Goal: Task Accomplishment & Management: Use online tool/utility

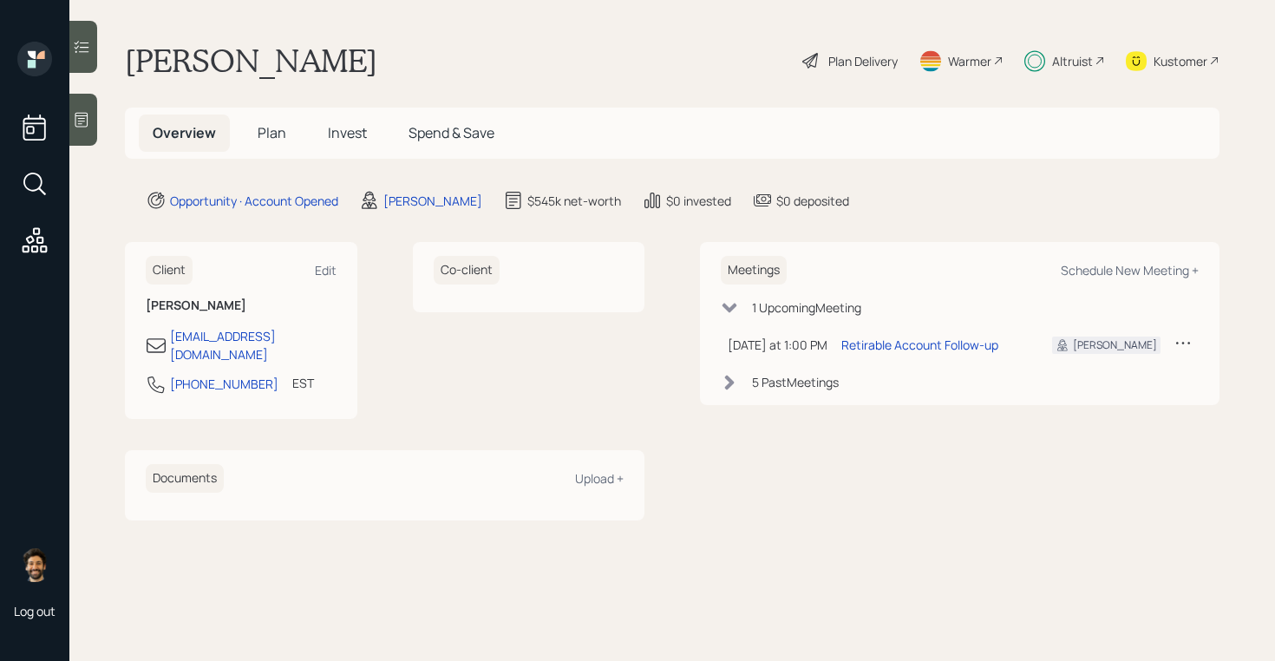
click at [885, 53] on div "Plan Delivery" at bounding box center [862, 61] width 69 height 18
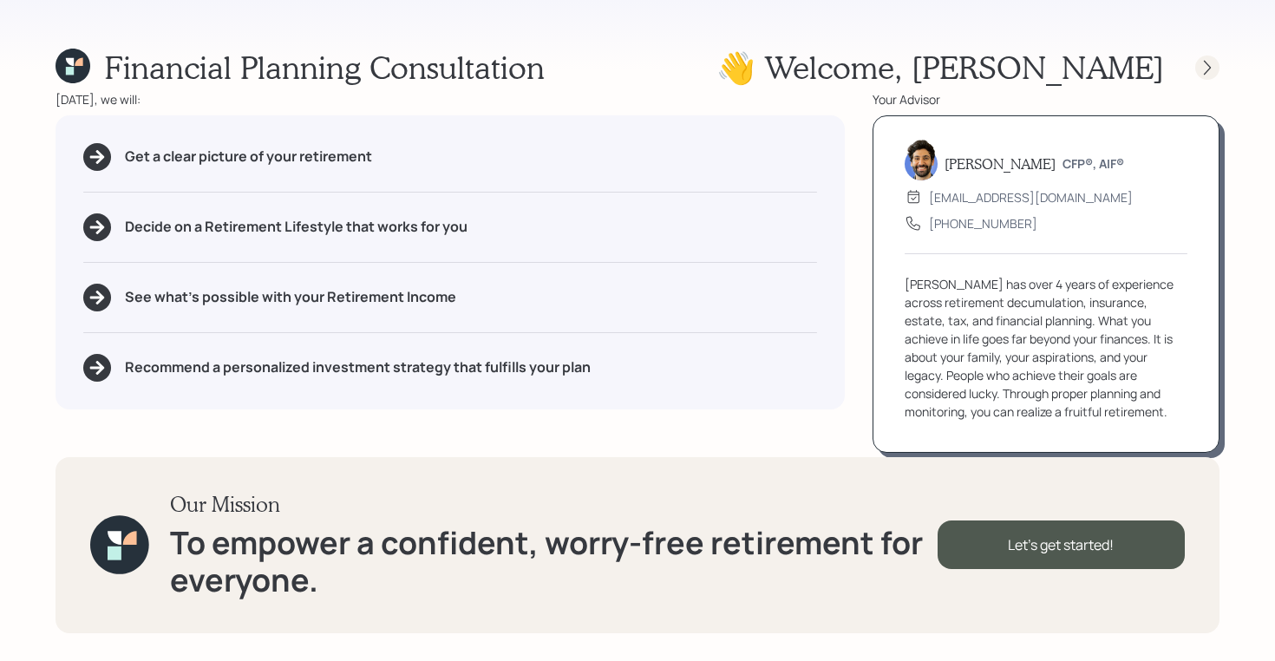
click at [1214, 59] on icon at bounding box center [1206, 67] width 17 height 17
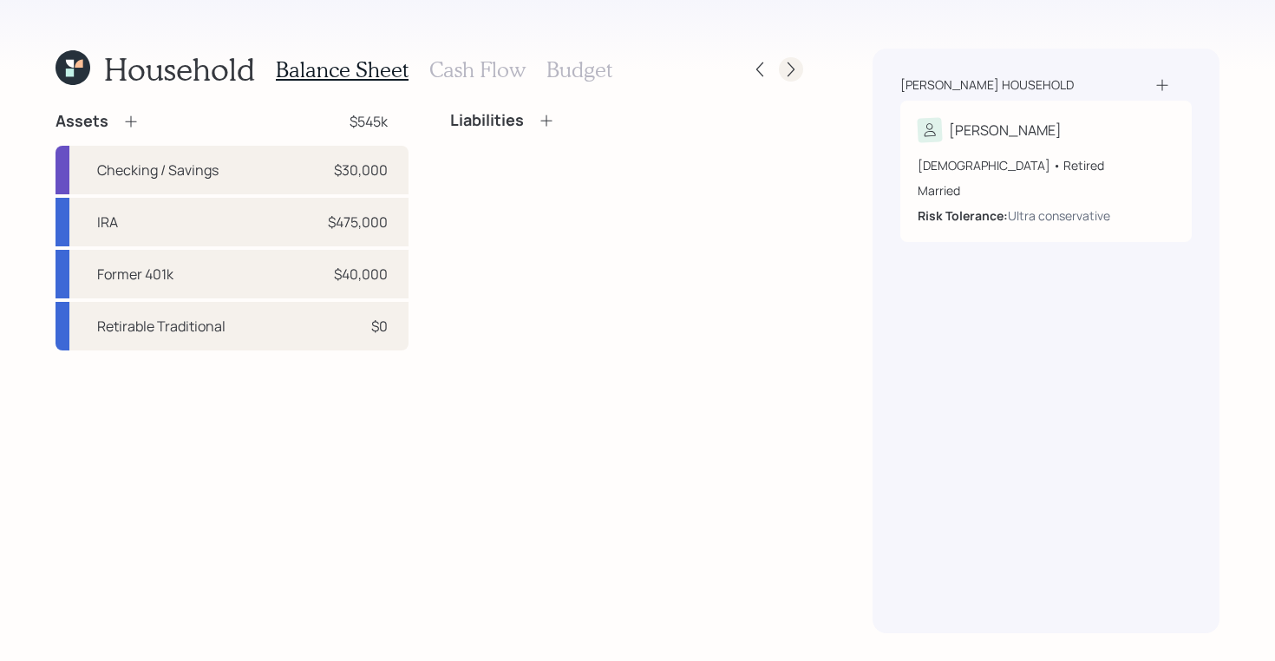
click at [796, 79] on div at bounding box center [791, 69] width 24 height 24
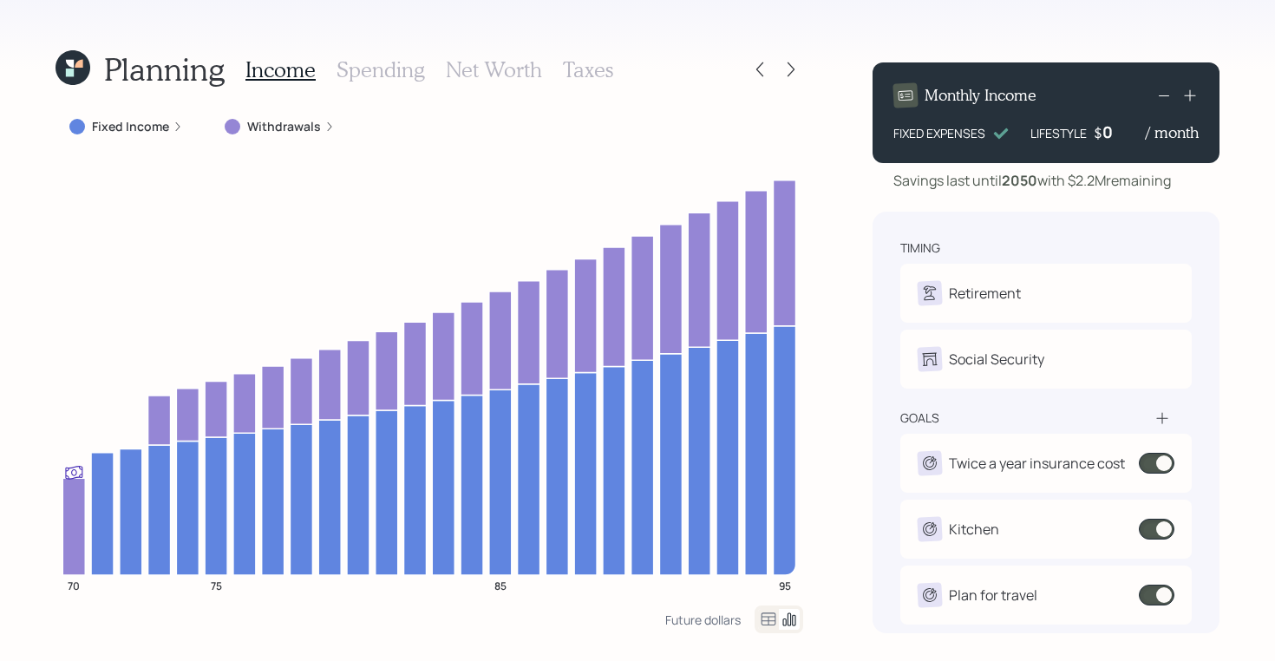
click at [600, 69] on h3 "Taxes" at bounding box center [588, 69] width 50 height 25
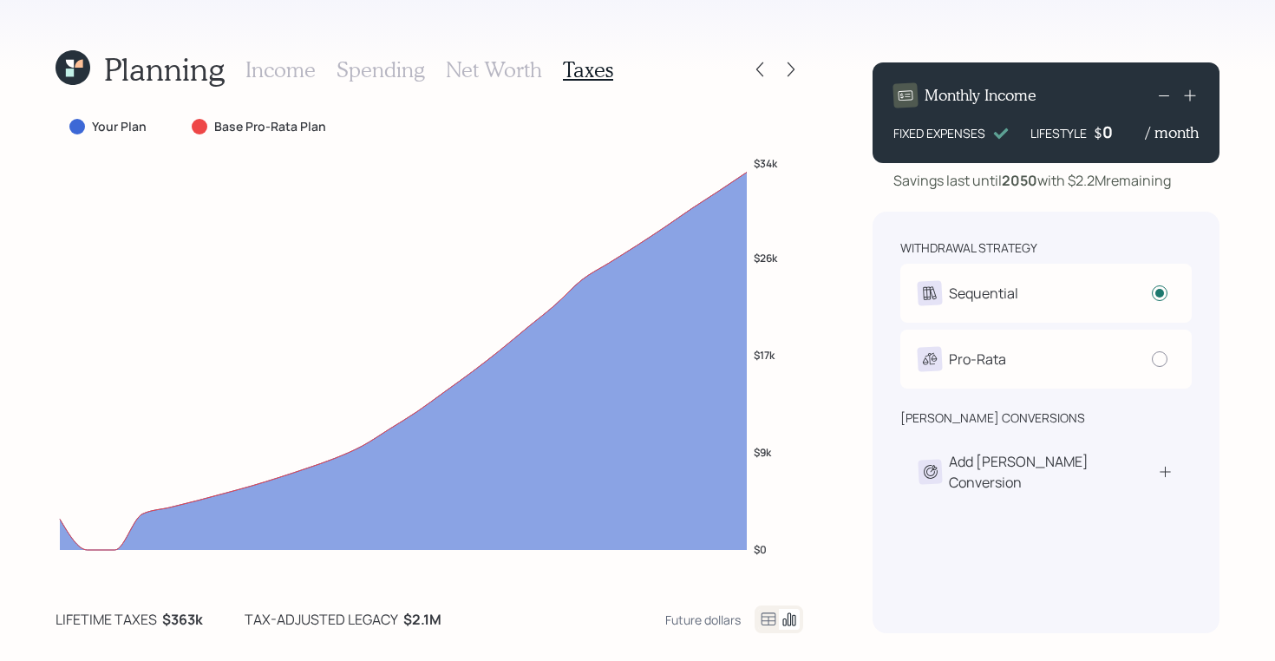
click at [760, 619] on icon at bounding box center [768, 619] width 21 height 21
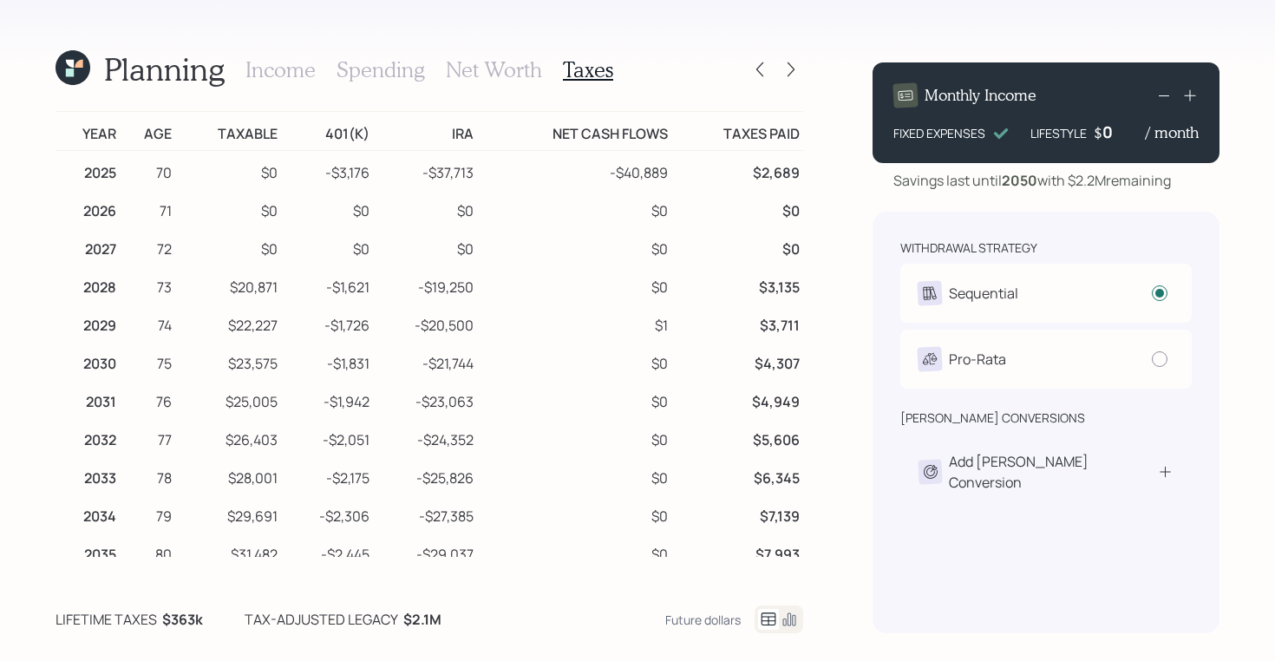
click at [74, 55] on icon at bounding box center [72, 67] width 35 height 35
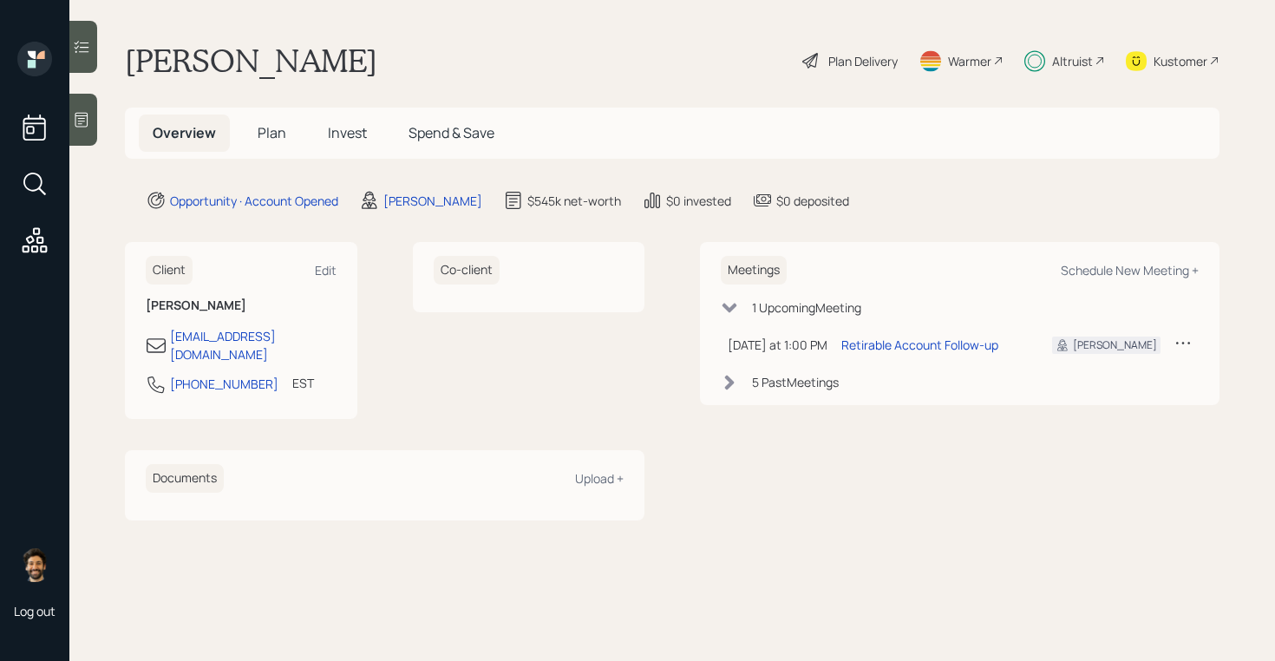
click at [271, 134] on span "Plan" at bounding box center [272, 132] width 29 height 19
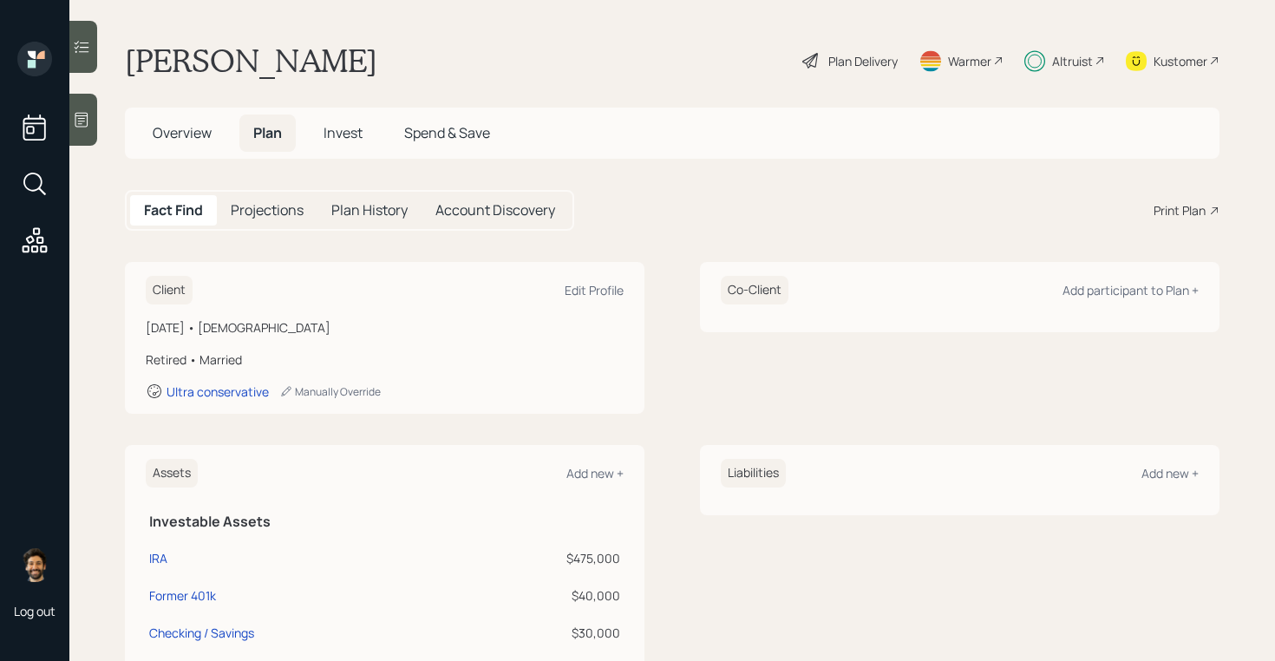
click at [340, 132] on span "Invest" at bounding box center [342, 132] width 39 height 19
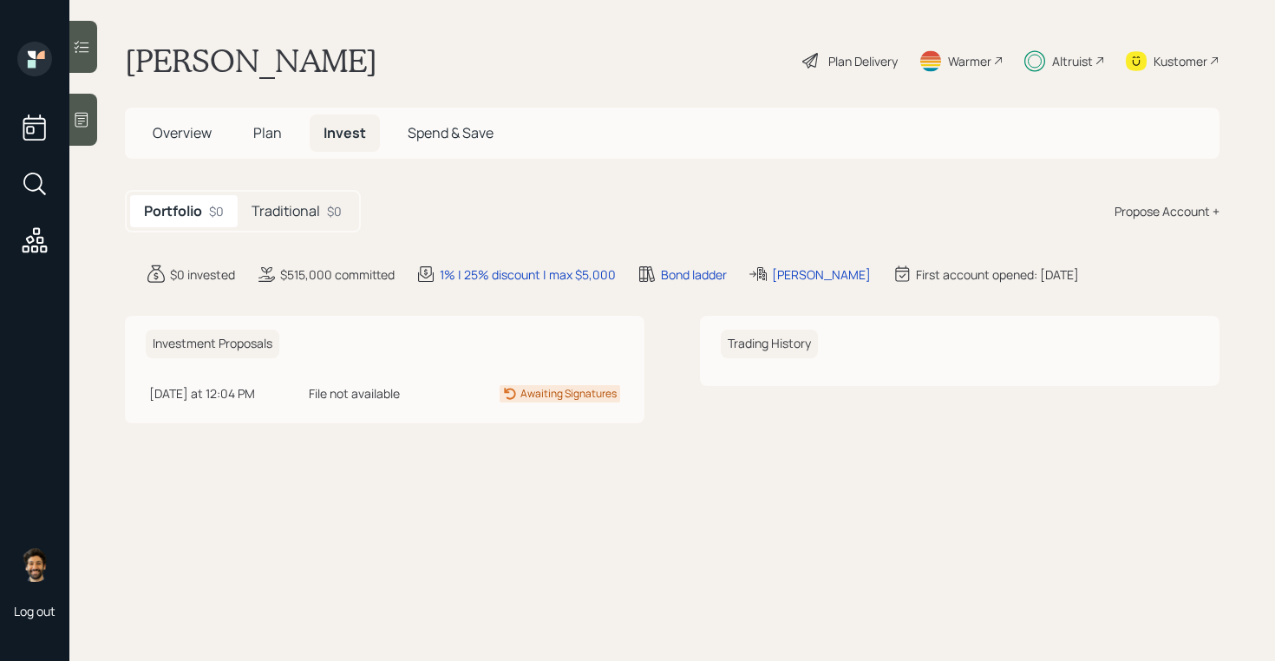
click at [325, 206] on div "Traditional $0" at bounding box center [297, 211] width 118 height 32
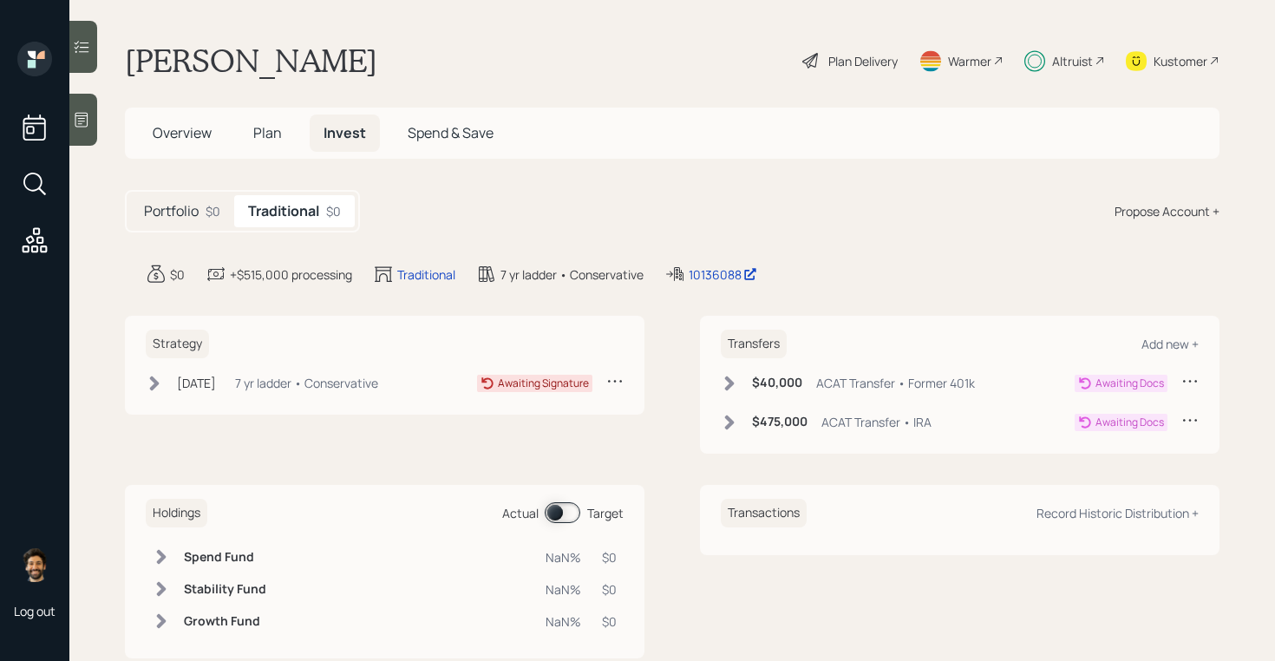
click at [554, 503] on span at bounding box center [563, 512] width 36 height 21
click at [853, 73] on div "Plan Delivery" at bounding box center [849, 61] width 99 height 38
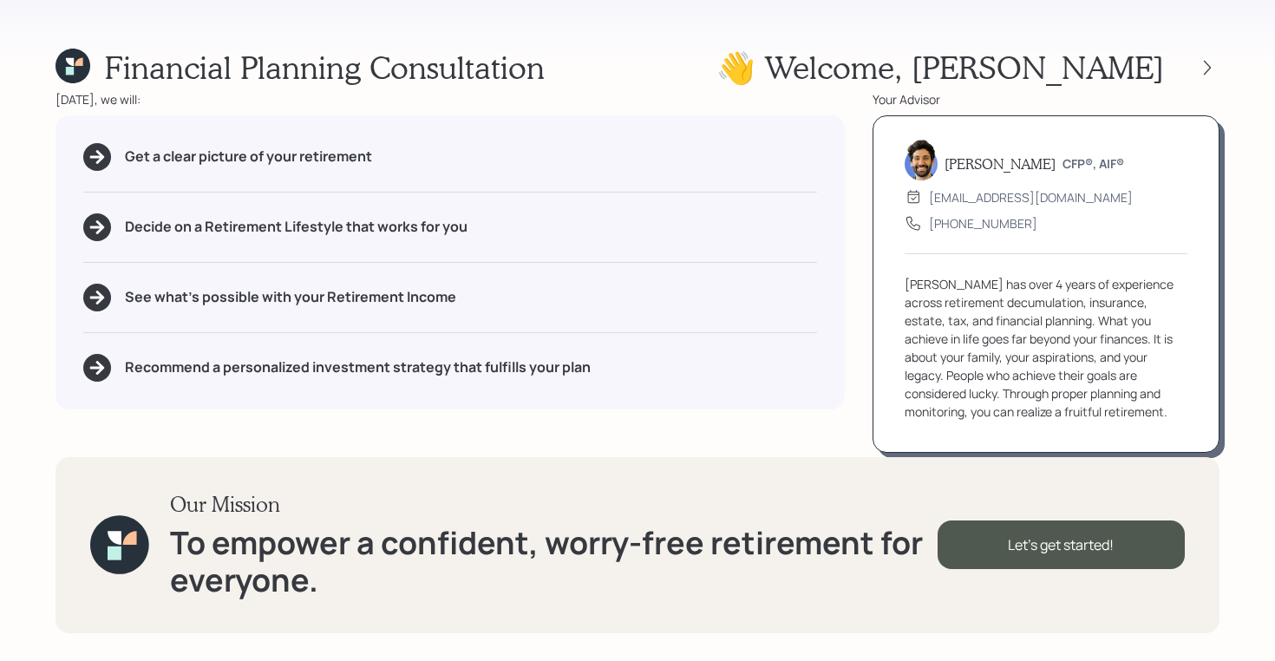
click at [1191, 78] on div at bounding box center [1191, 67] width 55 height 24
click at [1209, 73] on icon at bounding box center [1206, 67] width 17 height 17
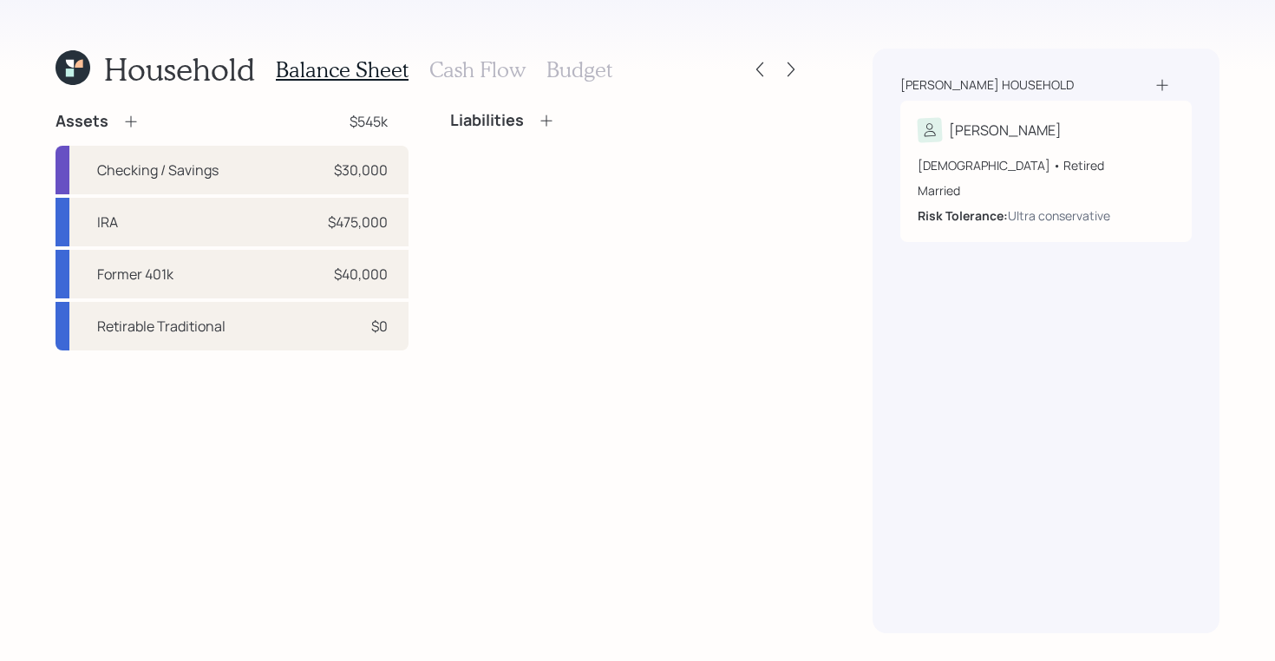
click at [806, 65] on div "Household Balance Sheet Cash Flow Budget Assets $545k Checking / Savings $30,00…" at bounding box center [637, 330] width 1275 height 661
click at [791, 65] on icon at bounding box center [790, 69] width 7 height 15
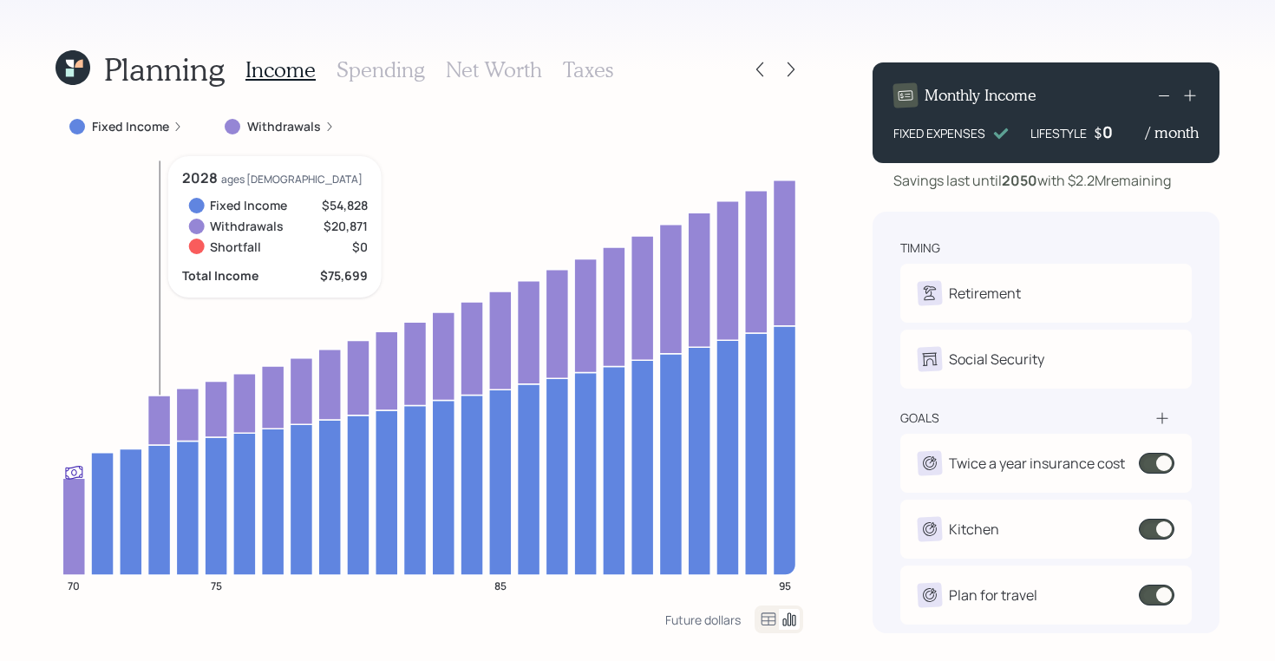
click at [159, 432] on icon at bounding box center [159, 419] width 23 height 49
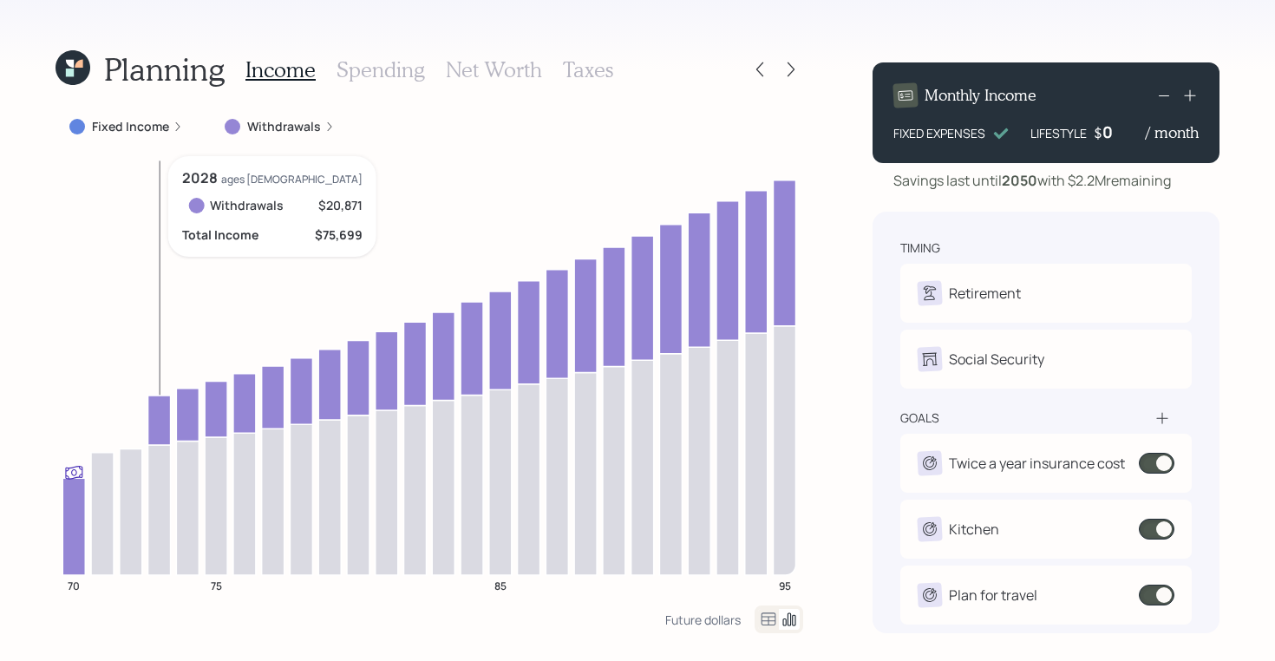
click at [159, 432] on icon at bounding box center [159, 419] width 23 height 49
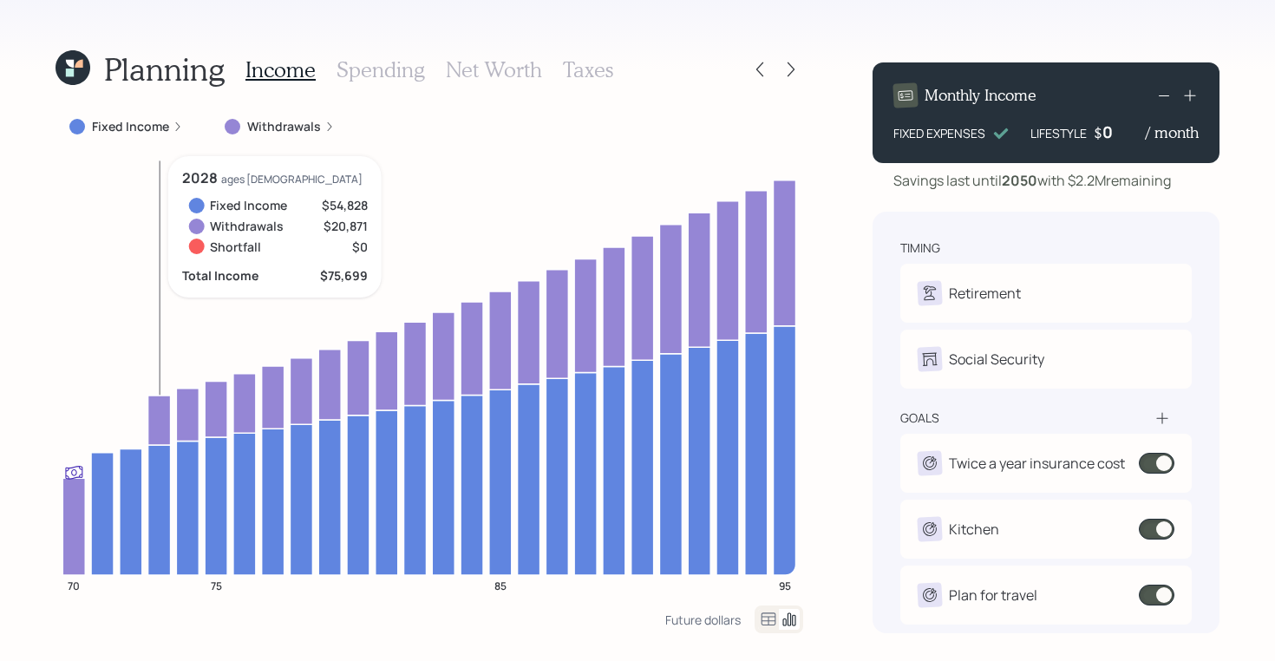
click at [159, 432] on icon at bounding box center [159, 419] width 23 height 49
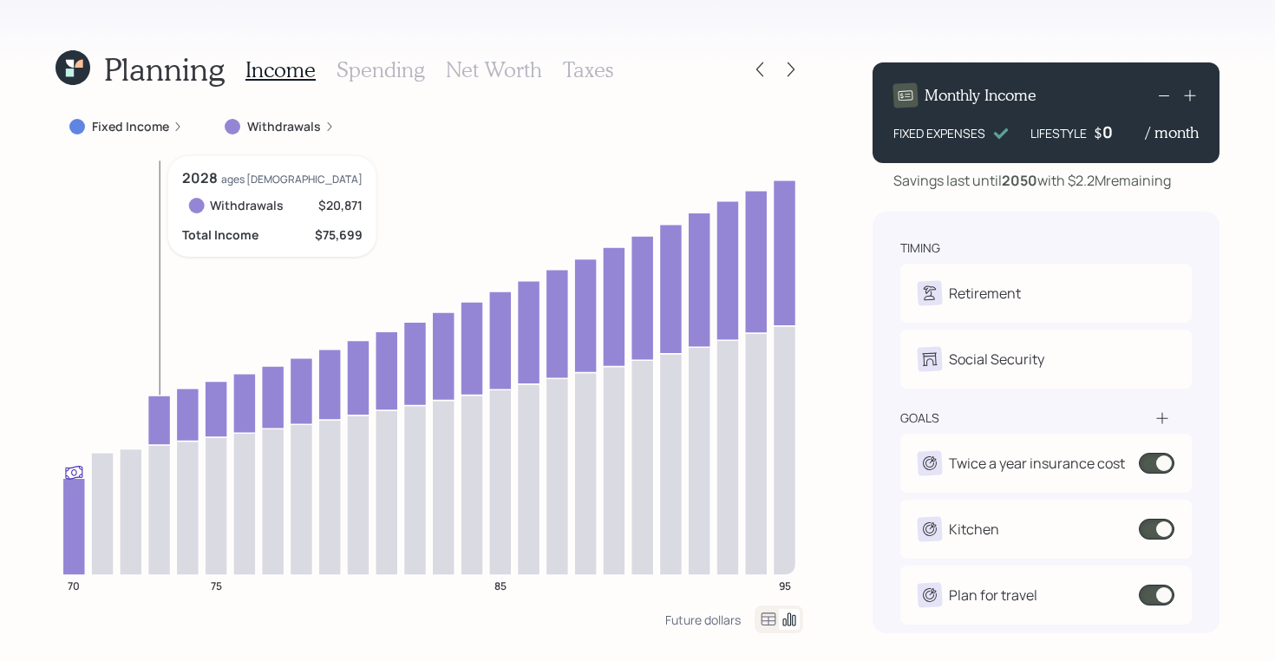
click at [159, 432] on icon at bounding box center [159, 419] width 23 height 49
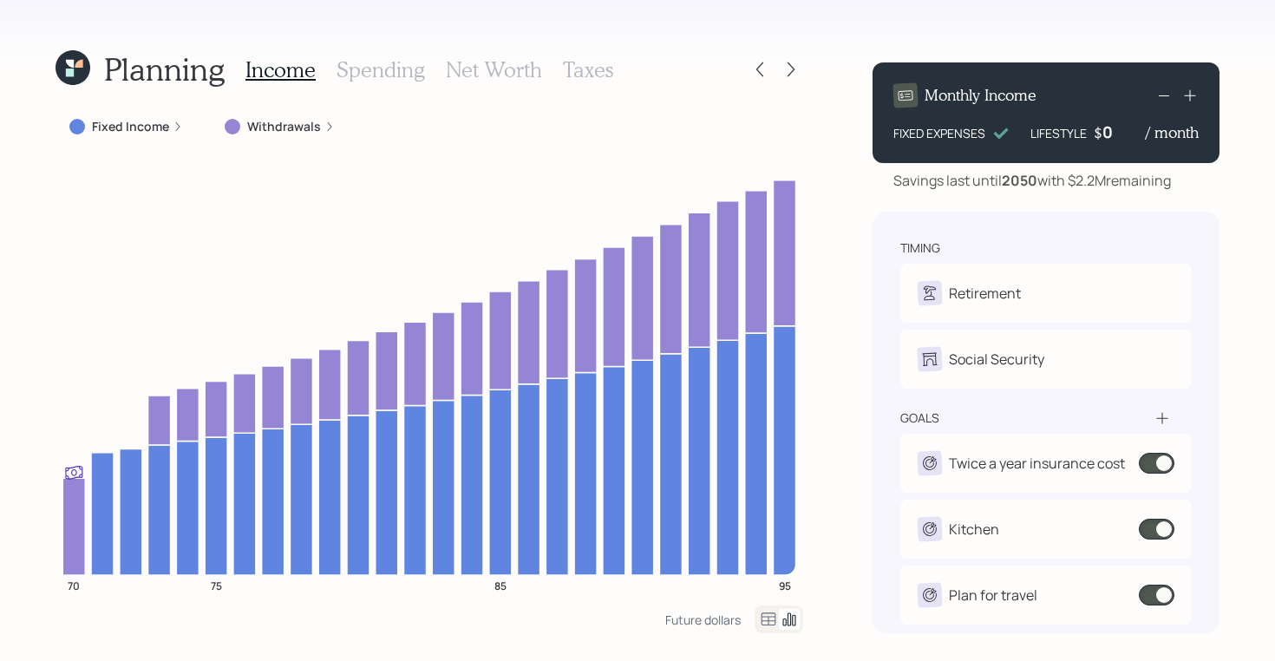
click at [767, 624] on icon at bounding box center [768, 618] width 15 height 13
